Goal: Entertainment & Leisure: Consume media (video, audio)

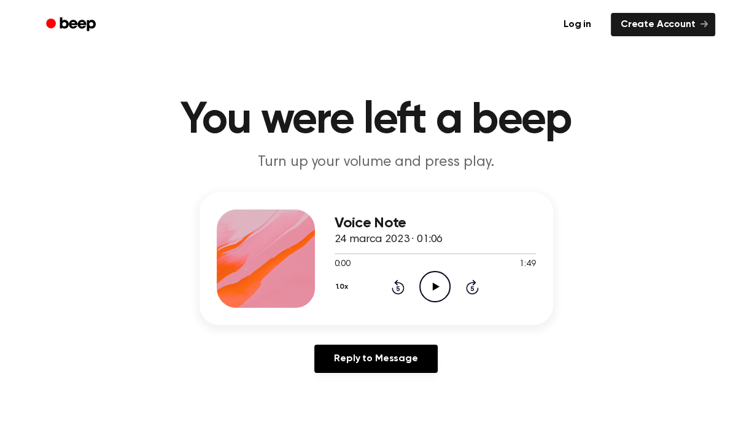
click at [416, 287] on div "1.0x Rewind 5 seconds Play Audio Skip 5 seconds" at bounding box center [435, 286] width 201 height 31
click at [440, 287] on icon "Play Audio" at bounding box center [434, 286] width 31 height 31
click at [476, 289] on icon "Skip 5 seconds" at bounding box center [472, 287] width 14 height 16
click at [342, 287] on button "1.0x" at bounding box center [344, 286] width 18 height 21
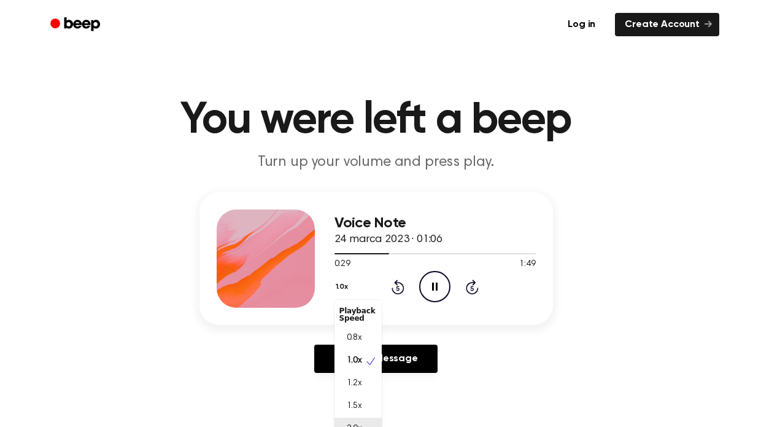
scroll to position [10, 0]
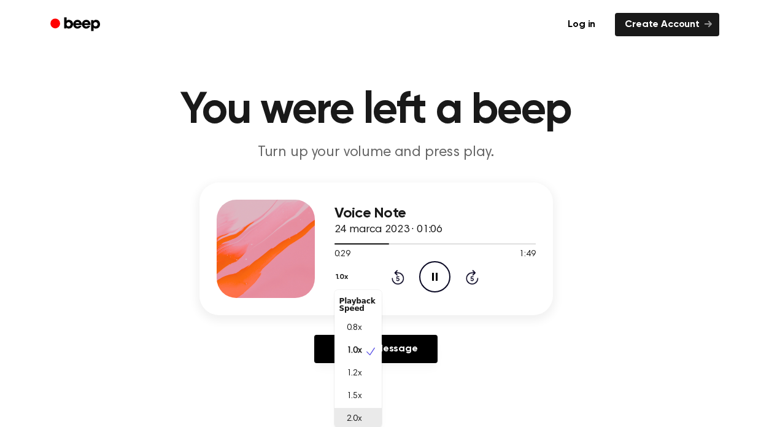
click at [359, 419] on div "2.0x" at bounding box center [358, 419] width 47 height 23
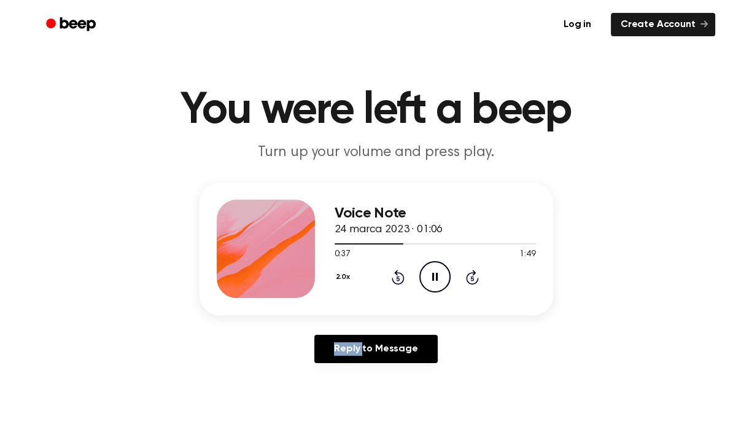
click at [346, 276] on button "2.0x" at bounding box center [345, 276] width 20 height 21
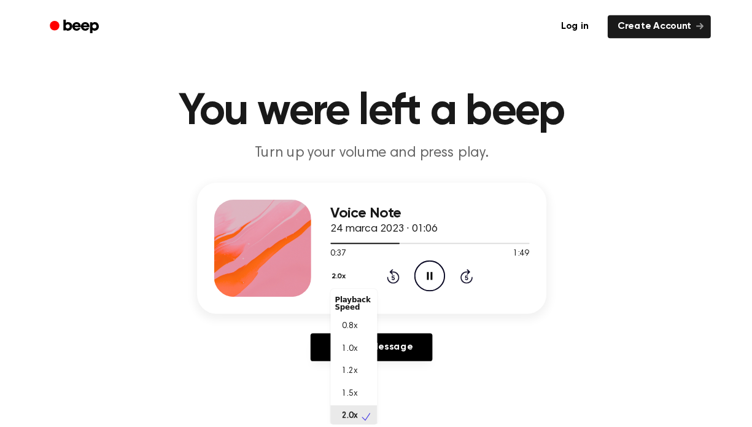
scroll to position [2, 0]
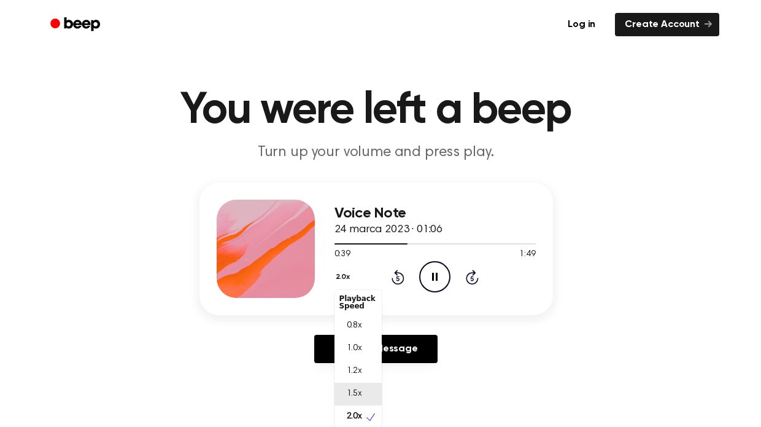
click at [357, 392] on span "1.5x" at bounding box center [354, 393] width 15 height 13
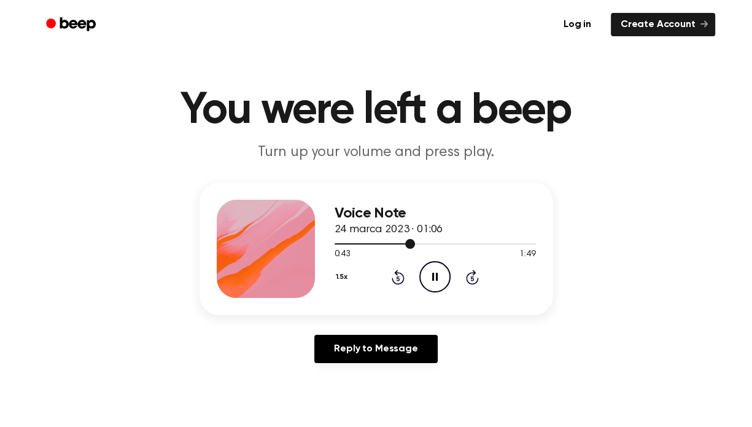
drag, startPoint x: 408, startPoint y: 243, endPoint x: 398, endPoint y: 243, distance: 9.8
click at [398, 243] on div at bounding box center [375, 243] width 80 height 1
click at [401, 245] on div at bounding box center [435, 243] width 201 height 10
drag, startPoint x: 328, startPoint y: 244, endPoint x: 344, endPoint y: 238, distance: 17.1
click at [370, 243] on div at bounding box center [435, 243] width 201 height 10
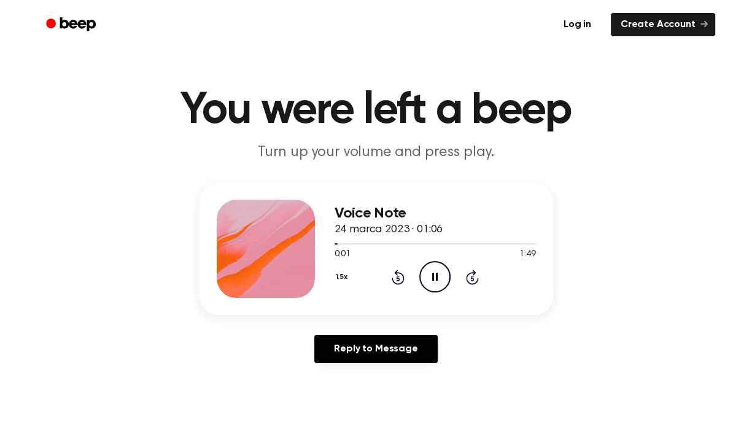
click at [478, 277] on icon at bounding box center [472, 277] width 13 height 15
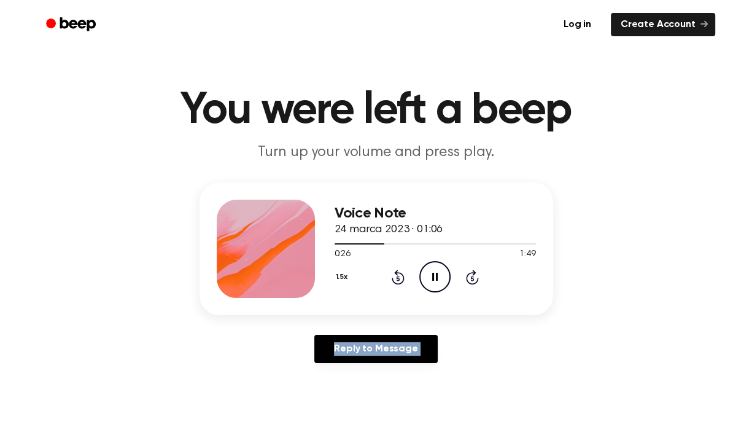
click at [478, 277] on icon at bounding box center [472, 277] width 13 height 15
click at [401, 279] on icon "Rewind 5 seconds" at bounding box center [398, 277] width 14 height 16
click at [397, 277] on icon at bounding box center [398, 278] width 3 height 5
